Goal: Task Accomplishment & Management: Complete application form

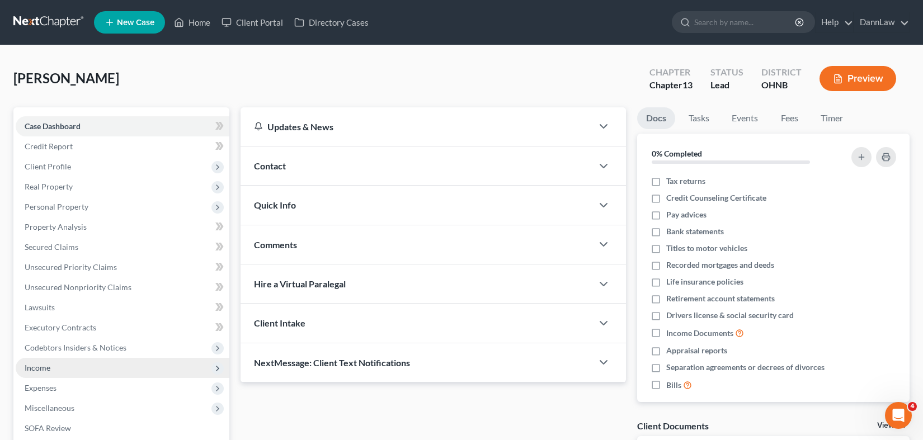
click at [64, 374] on span "Income" at bounding box center [123, 368] width 214 height 20
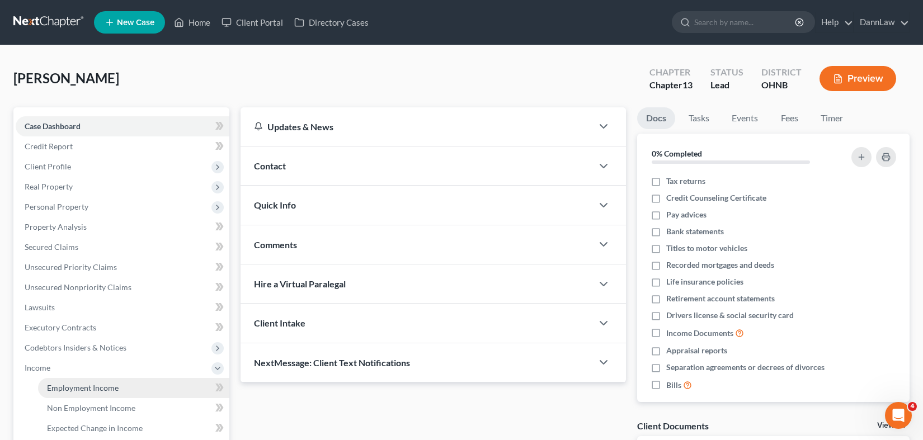
click at [114, 383] on span "Employment Income" at bounding box center [83, 388] width 72 height 10
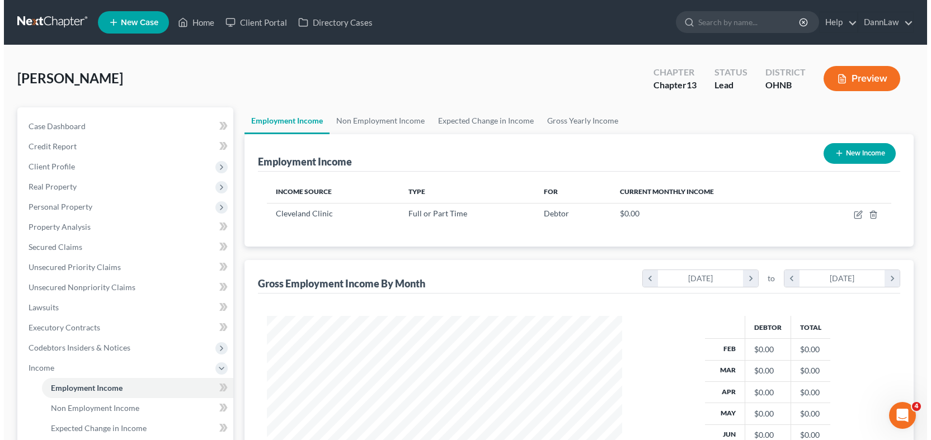
scroll to position [200, 377]
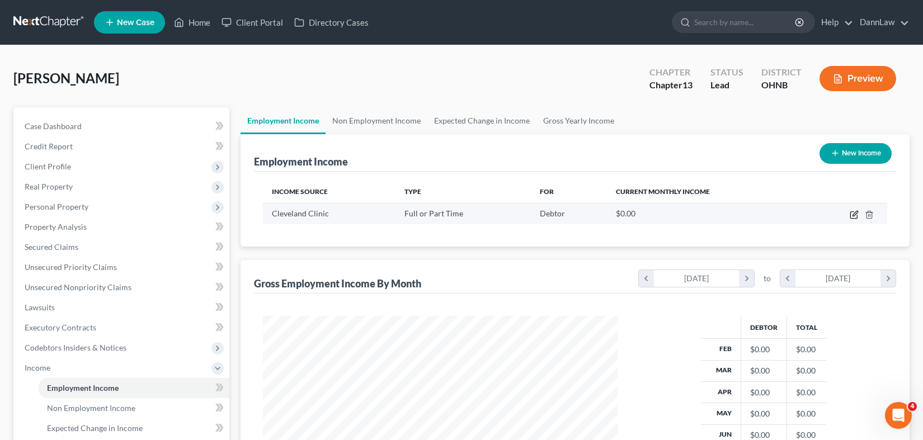
click at [851, 215] on icon "button" at bounding box center [854, 215] width 7 height 7
select select "0"
select select "2"
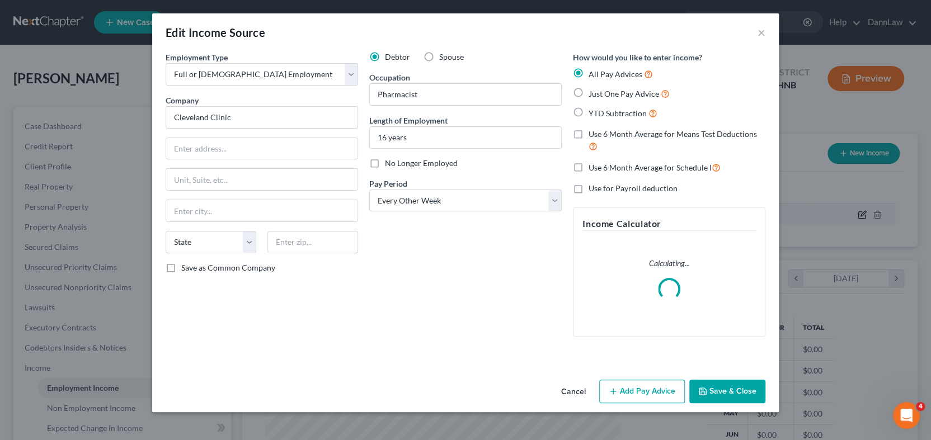
scroll to position [200, 381]
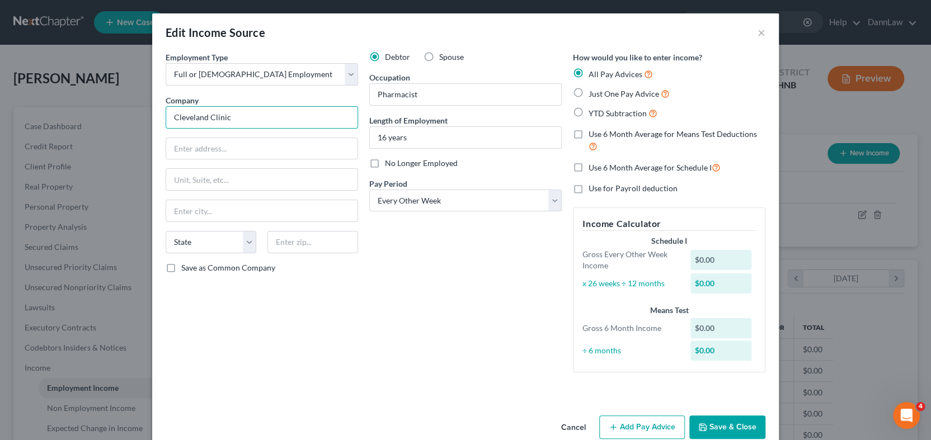
drag, startPoint x: 246, startPoint y: 109, endPoint x: 29, endPoint y: 151, distance: 221.3
click at [29, 151] on div "Edit Income Source × Employment Type * Select Full or [DEMOGRAPHIC_DATA] Employ…" at bounding box center [465, 220] width 931 height 440
type input "The Cleveland Clinic Foundation"
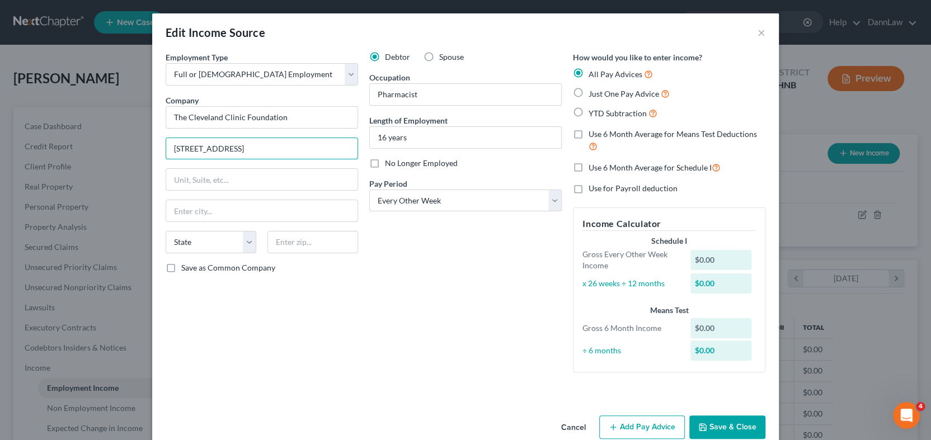
type input "[STREET_ADDRESS]"
type input "Mail Code RK1-85"
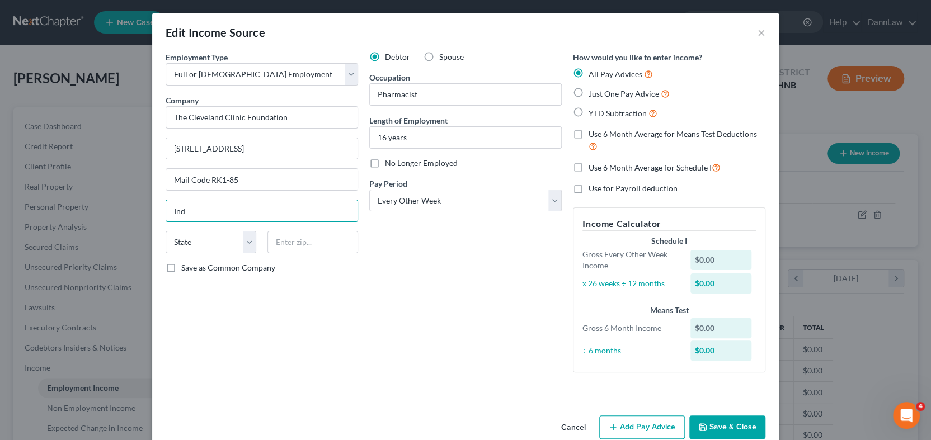
type input "Independence"
select select "36"
type input "44136"
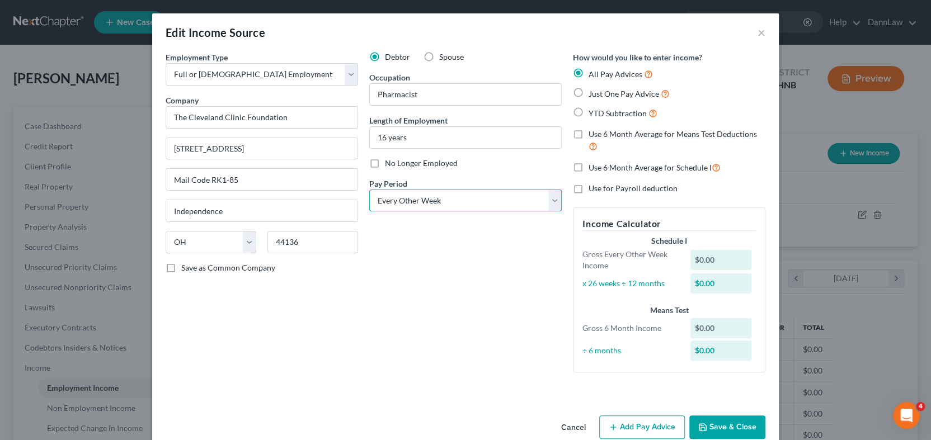
click at [473, 207] on select "Select Monthly Twice Monthly Every Other Week Weekly" at bounding box center [465, 201] width 193 height 22
type input "[GEOGRAPHIC_DATA]"
select select "1"
click at [369, 190] on select "Select Monthly Twice Monthly Every Other Week Weekly" at bounding box center [465, 201] width 193 height 22
click at [631, 425] on button "Add Pay Advice" at bounding box center [642, 428] width 86 height 24
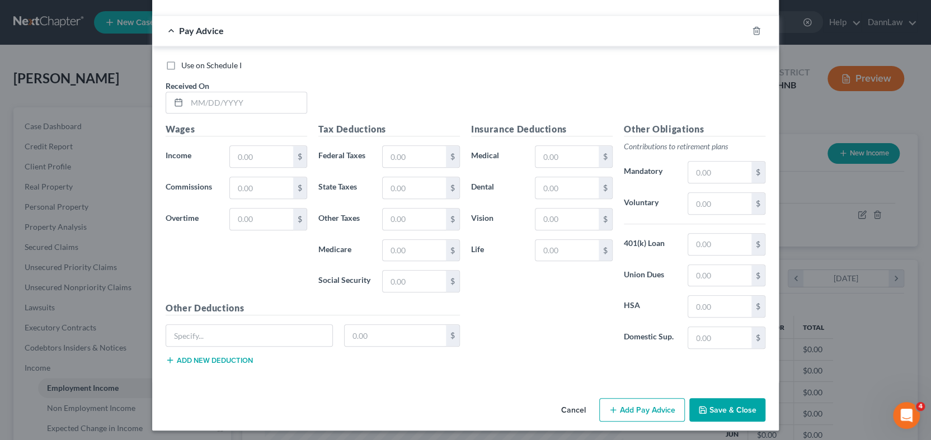
scroll to position [382, 0]
click at [294, 112] on input "text" at bounding box center [247, 103] width 120 height 21
type input "[DATE]"
type input "6,769.03"
type input "1,899.42"
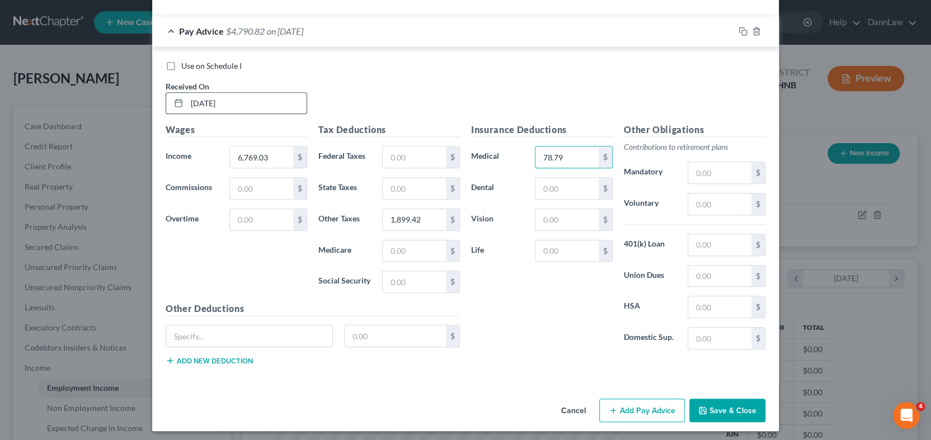
type input "78.79"
type input "15.25"
type input "5.38"
click at [564, 253] on input "text" at bounding box center [567, 251] width 63 height 21
click at [705, 209] on input "text" at bounding box center [719, 204] width 63 height 21
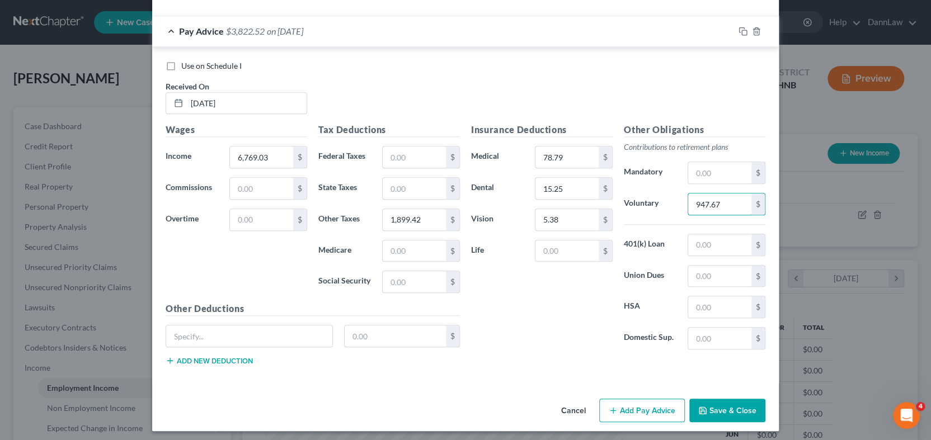
type input "947.67"
click at [305, 332] on input "text" at bounding box center [249, 336] width 166 height 21
click at [305, 332] on input "P" at bounding box center [249, 336] width 166 height 21
type input "Parking"
type input "35.00"
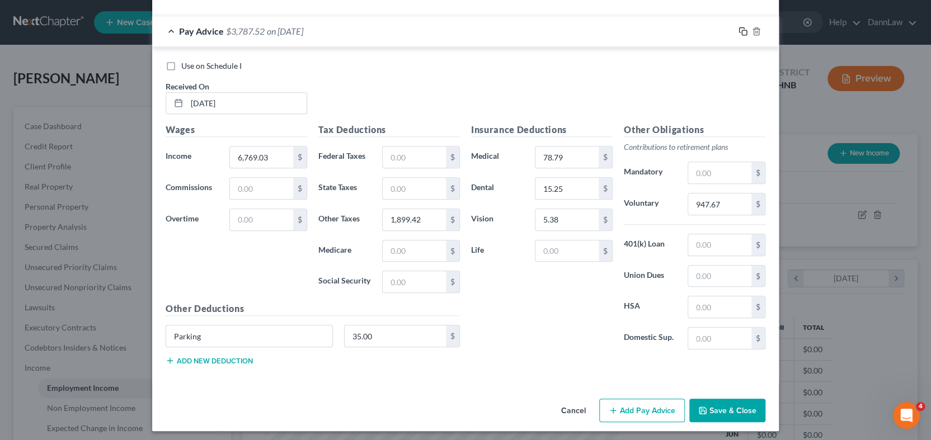
click at [740, 33] on icon "button" at bounding box center [743, 31] width 9 height 9
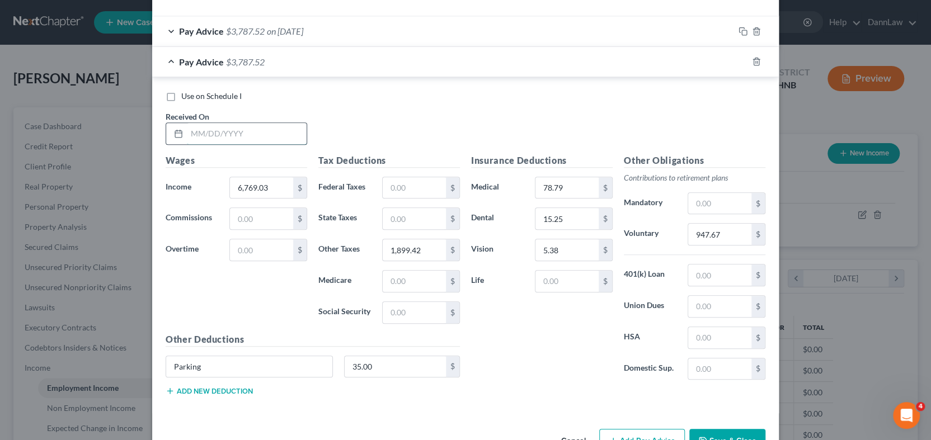
click at [237, 135] on input "text" at bounding box center [247, 133] width 120 height 21
type input "[DATE]"
type input "1,899.41"
click at [742, 60] on rect "button" at bounding box center [744, 62] width 5 height 5
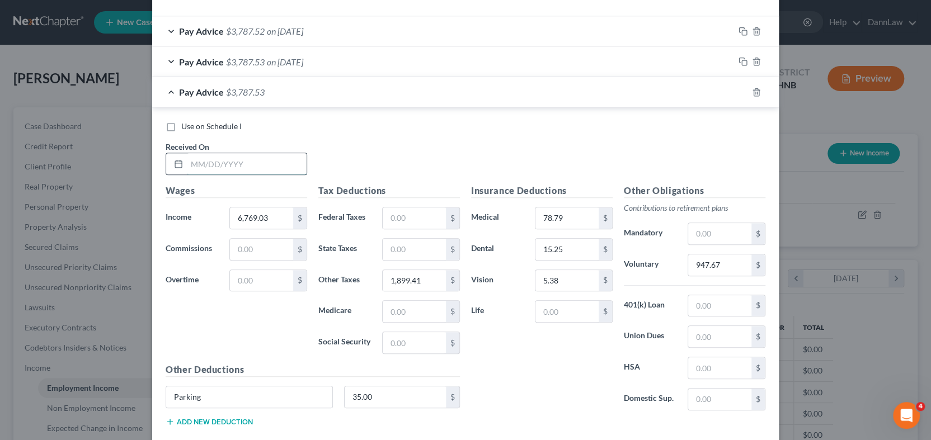
click at [268, 158] on input "text" at bounding box center [247, 163] width 120 height 21
type input "[DATE]"
type input "1"
type input "1,899.43"
click at [740, 91] on icon "button" at bounding box center [743, 92] width 9 height 9
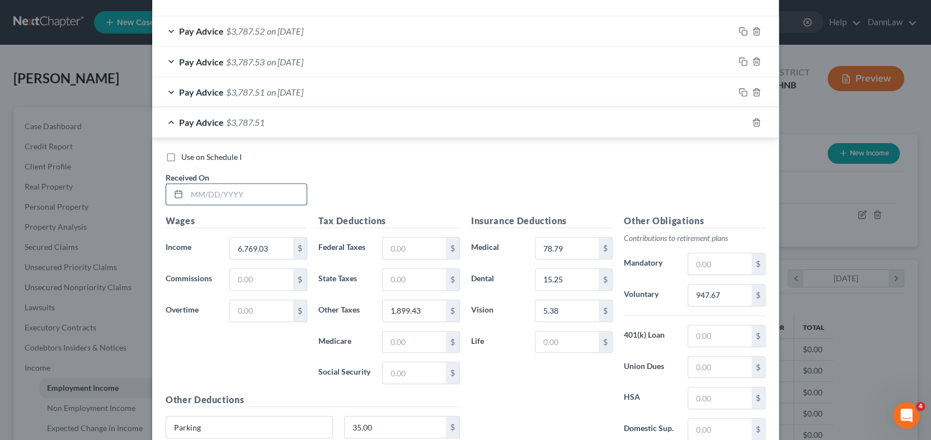
click at [205, 191] on input "text" at bounding box center [247, 194] width 120 height 21
type input "[DATE]"
type input "1,899.41"
click at [739, 125] on icon "button" at bounding box center [743, 122] width 9 height 9
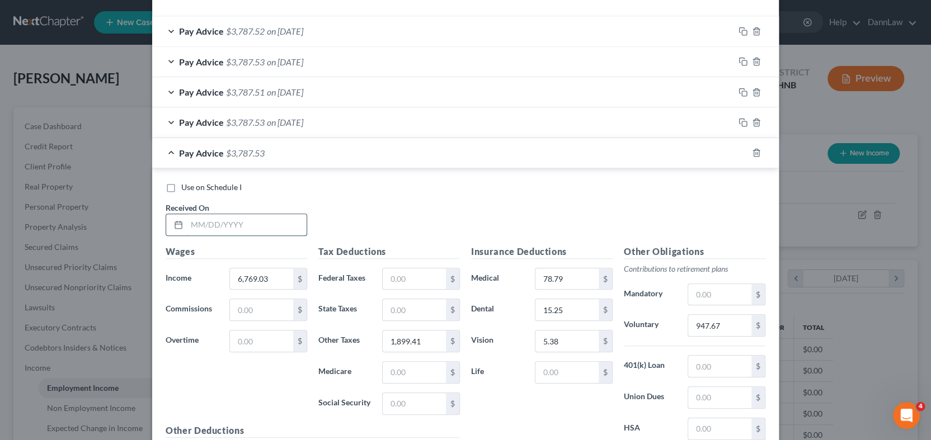
click at [288, 227] on input "text" at bounding box center [247, 224] width 120 height 21
type input "[DATE]"
type input "1,899.42"
click at [739, 152] on icon "button" at bounding box center [741, 151] width 5 height 5
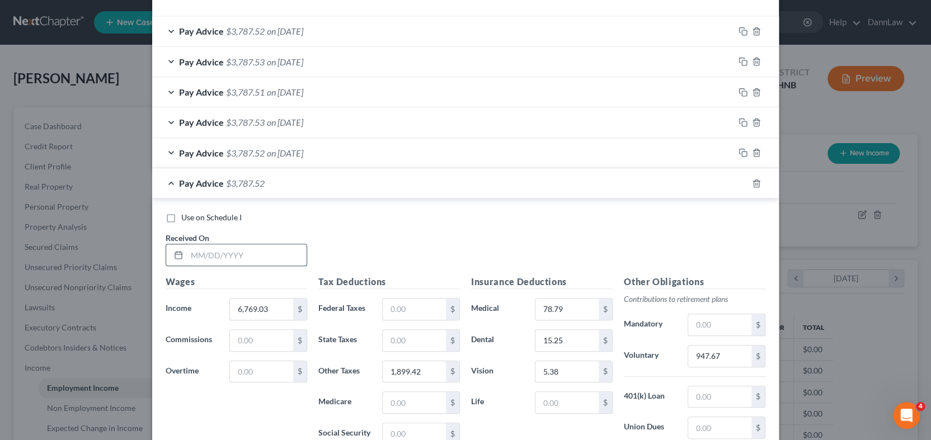
click at [244, 247] on input "text" at bounding box center [247, 255] width 120 height 21
type input "[DATE]"
type input "1,899.41"
click at [739, 184] on icon "button" at bounding box center [743, 183] width 9 height 9
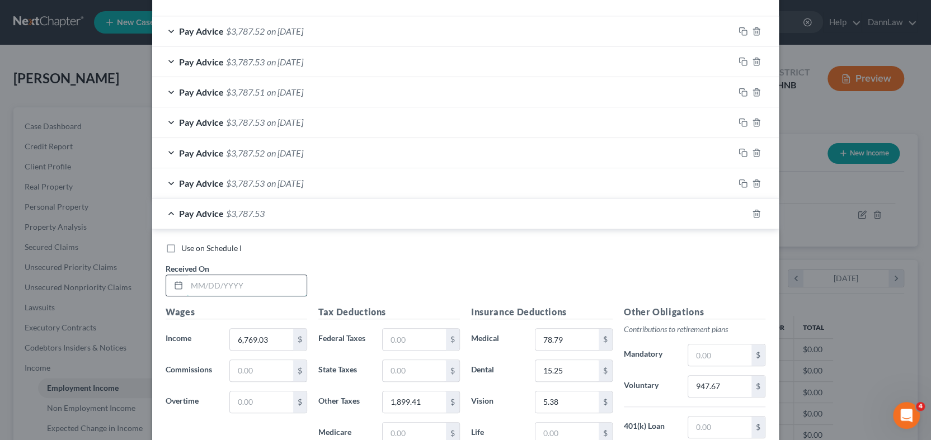
click at [197, 285] on input "text" at bounding box center [247, 285] width 120 height 21
type input "[DATE]"
type input "1,899.42"
click at [739, 213] on icon "button" at bounding box center [743, 213] width 9 height 9
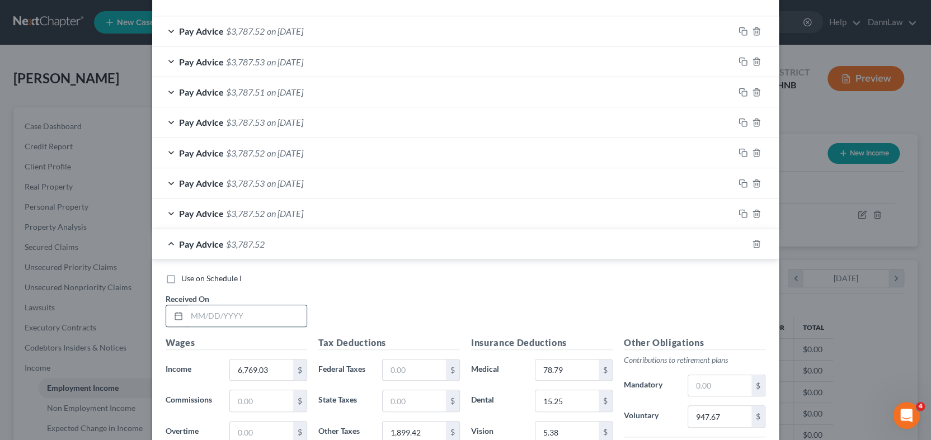
click at [253, 312] on input "text" at bounding box center [247, 316] width 120 height 21
type input "[DATE]"
type input "1,899.41"
click at [742, 242] on rect "button" at bounding box center [744, 244] width 5 height 5
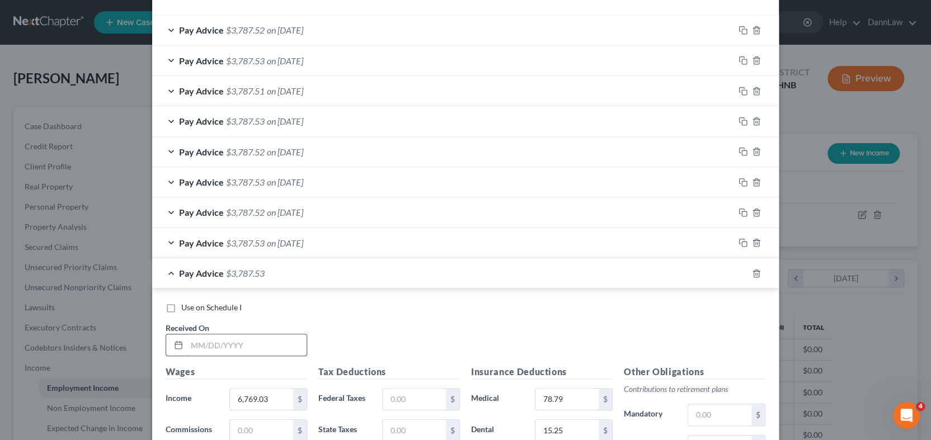
click at [229, 343] on input "text" at bounding box center [247, 345] width 120 height 21
type input "[DATE]"
type input "6,972.11"
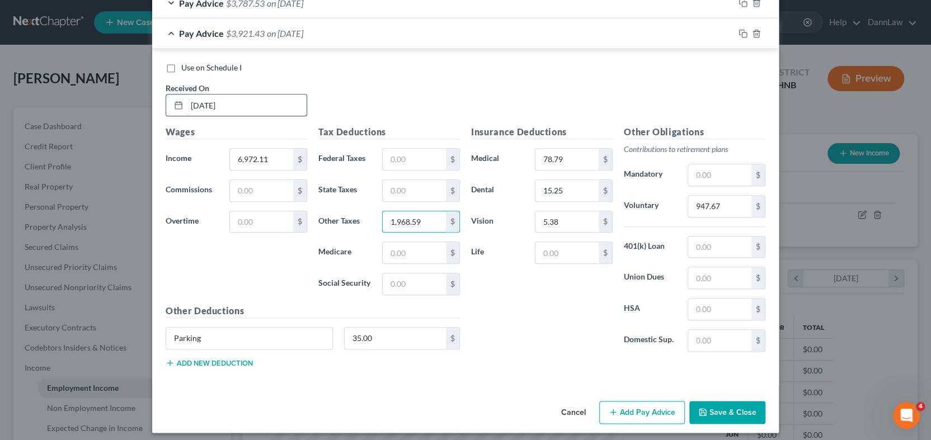
type input "1,968.59"
type input "976.10"
click at [742, 36] on rect "button" at bounding box center [744, 34] width 5 height 5
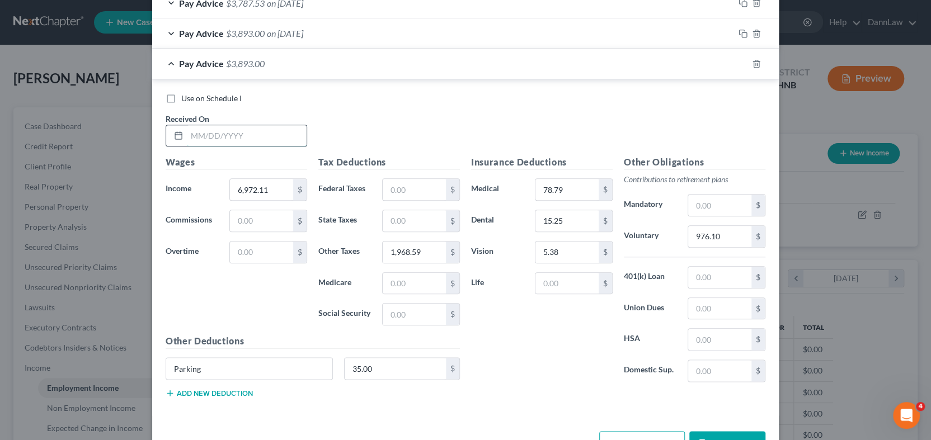
click at [236, 139] on input "text" at bounding box center [247, 135] width 120 height 21
type input "[DATE]"
type input "6,972.10"
type input "1,968.57"
click at [740, 64] on icon "button" at bounding box center [743, 63] width 9 height 9
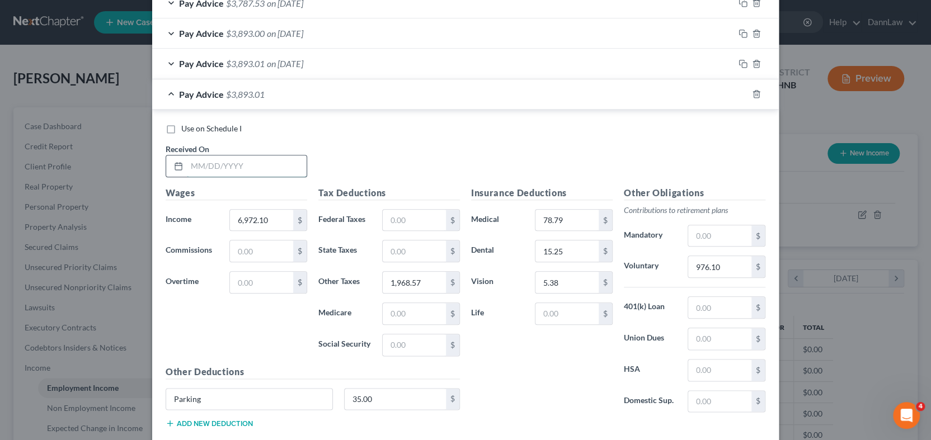
click at [255, 165] on input "text" at bounding box center [247, 166] width 120 height 21
type input "[DATE]"
click at [742, 95] on rect "button" at bounding box center [744, 95] width 5 height 5
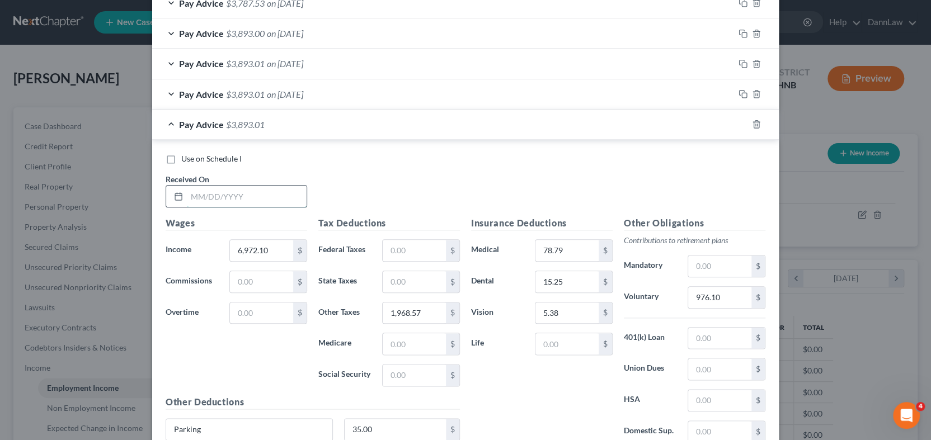
click at [264, 193] on input "text" at bounding box center [247, 196] width 120 height 21
type input "[DATE]"
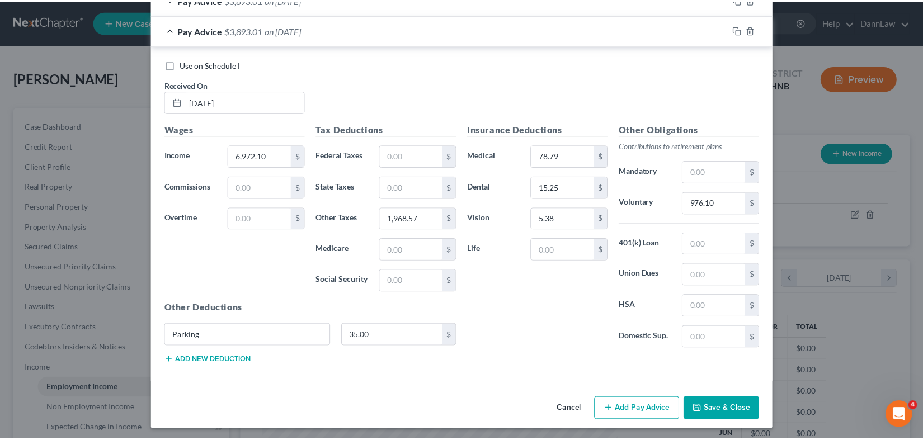
scroll to position [719, 0]
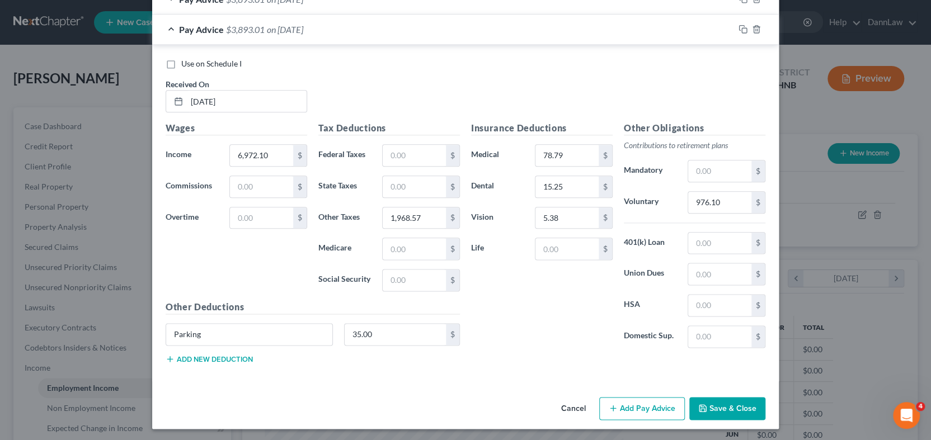
click at [715, 403] on button "Save & Close" at bounding box center [727, 409] width 76 height 24
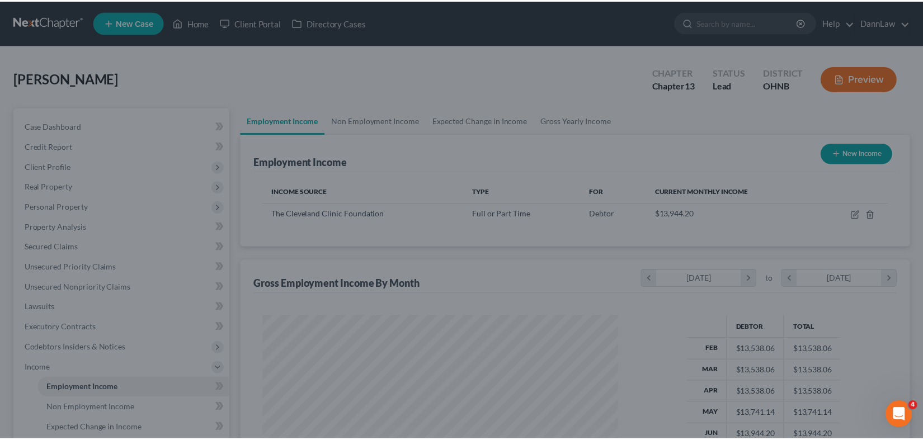
scroll to position [559399, 559221]
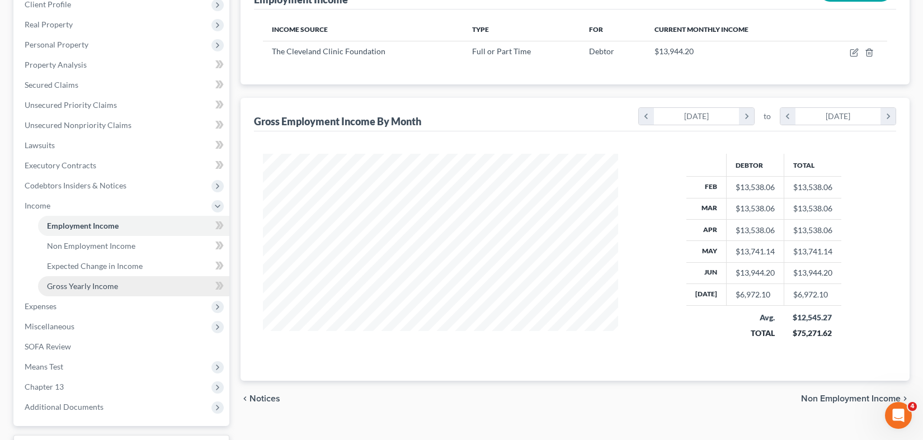
click at [98, 285] on span "Gross Yearly Income" at bounding box center [82, 286] width 71 height 10
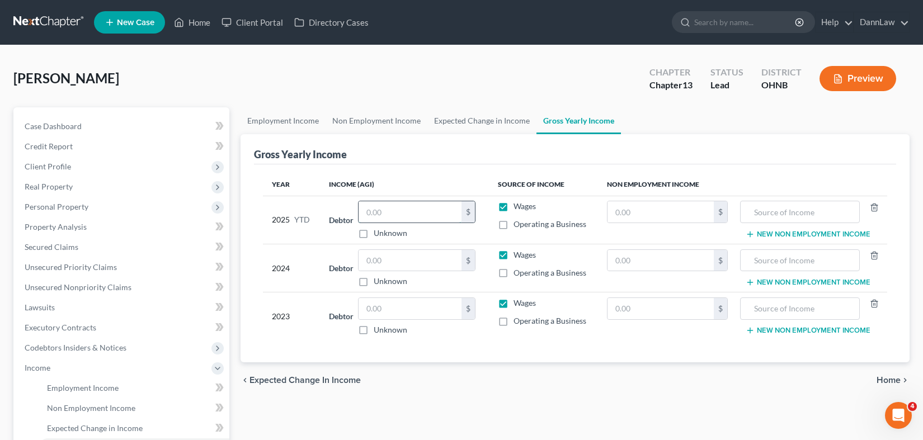
click at [395, 217] on input "text" at bounding box center [410, 211] width 103 height 21
type input "88,809.68"
click at [377, 258] on input "text" at bounding box center [410, 260] width 103 height 21
type input "136,939"
click at [398, 303] on input "text" at bounding box center [410, 308] width 103 height 21
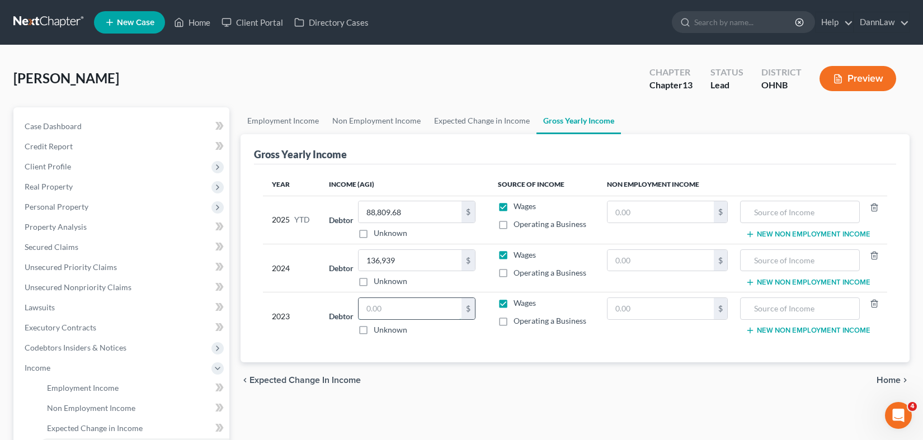
click at [378, 310] on input "text" at bounding box center [410, 308] width 103 height 21
type input "128,364"
click at [284, 419] on div "Employment Income Non Employment Income Expected Change in Income Gross Yearly …" at bounding box center [575, 380] width 681 height 546
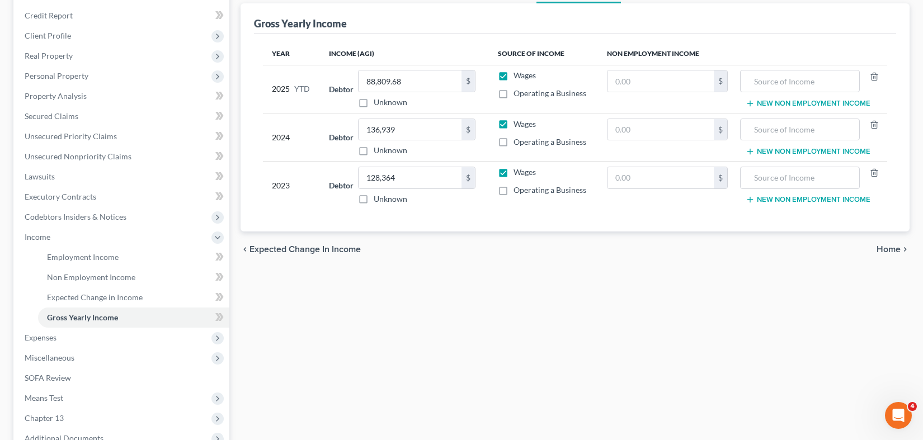
scroll to position [162, 0]
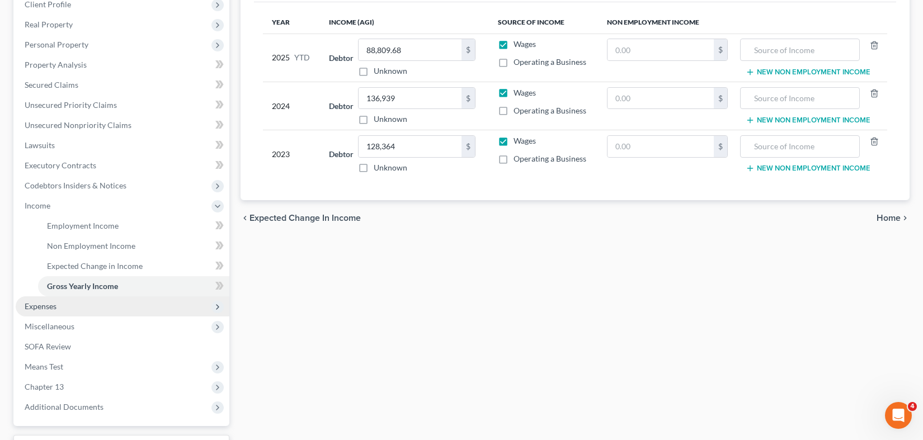
click at [66, 310] on span "Expenses" at bounding box center [123, 307] width 214 height 20
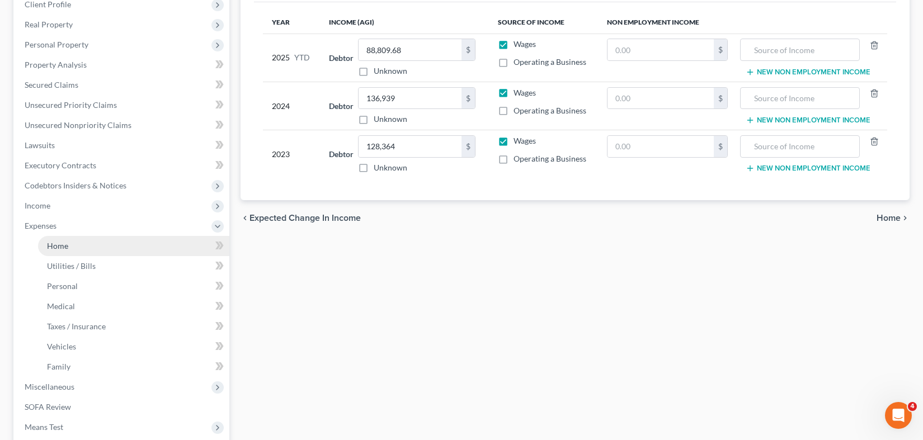
click at [65, 251] on link "Home" at bounding box center [133, 246] width 191 height 20
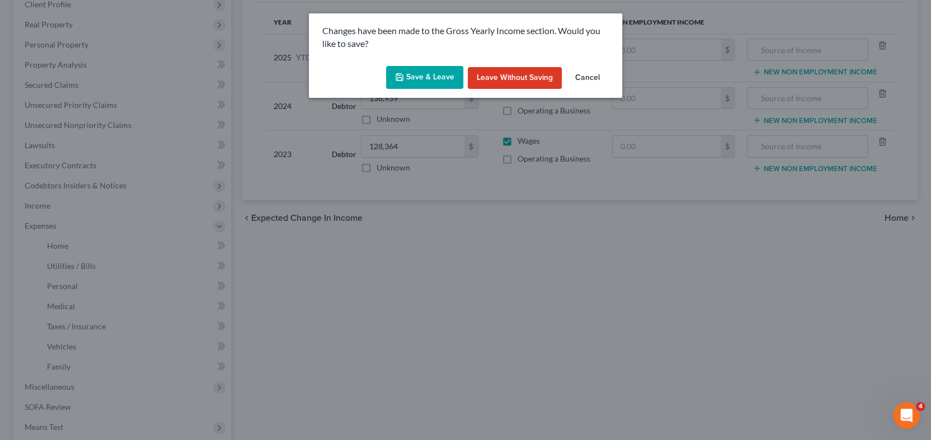
click at [444, 72] on button "Save & Leave" at bounding box center [424, 78] width 77 height 24
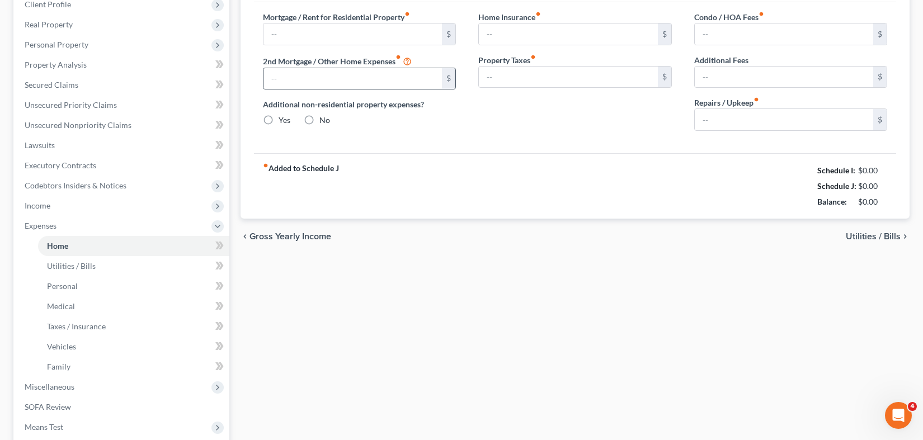
type input "1,830.00"
type input "0.00"
radio input "true"
type input "109.00"
type input "0.00"
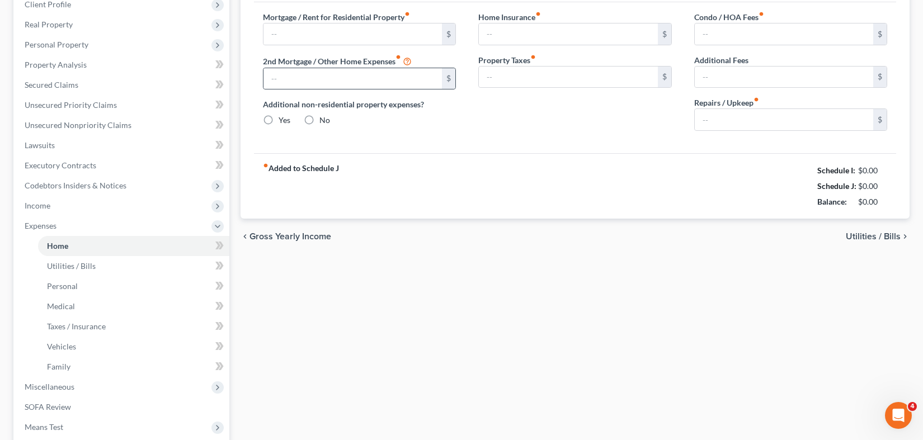
type input "0.00"
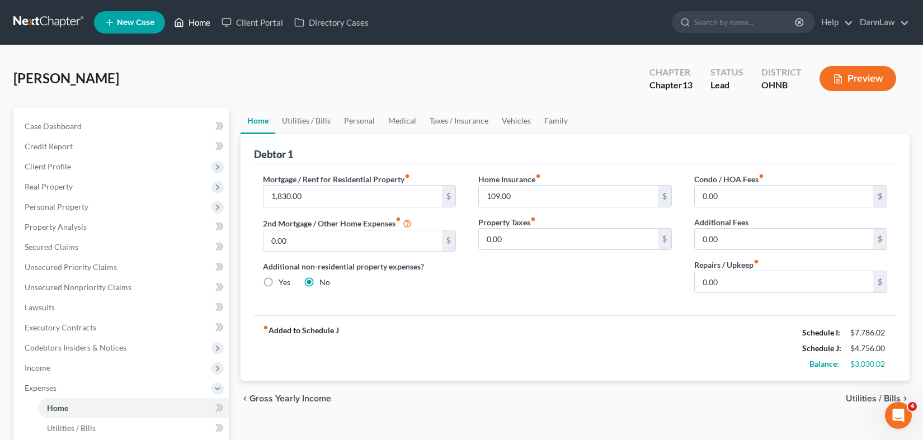
click at [199, 18] on link "Home" at bounding box center [192, 22] width 48 height 20
